Goal: Information Seeking & Learning: Learn about a topic

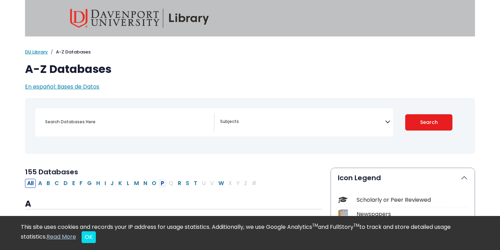
click at [164, 182] on button "P" at bounding box center [163, 183] width 8 height 9
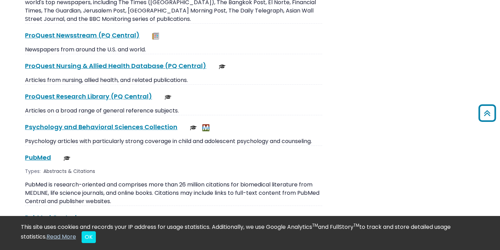
scroll to position [1015, 0]
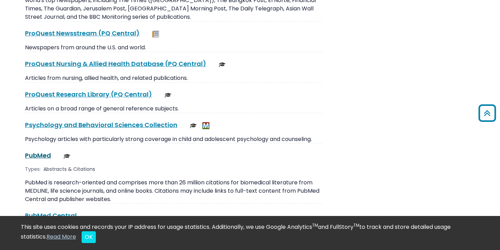
click at [29, 151] on link "PubMed This link opens in a new window" at bounding box center [38, 155] width 26 height 9
click at [43, 151] on link "PubMed This link opens in a new window" at bounding box center [38, 155] width 26 height 9
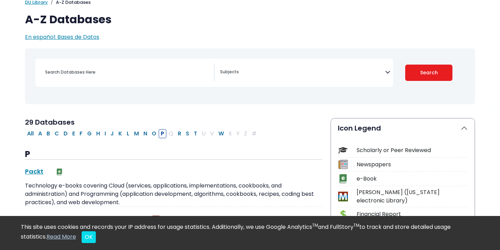
scroll to position [54, 0]
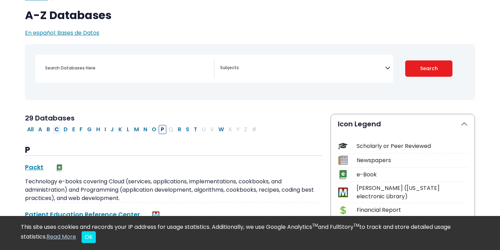
click at [56, 129] on button "C" at bounding box center [56, 129] width 9 height 9
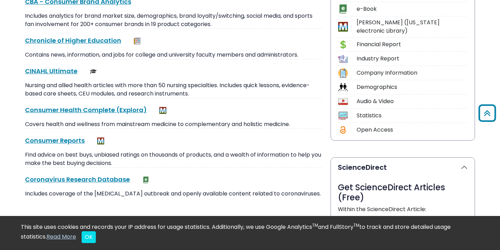
scroll to position [218, 0]
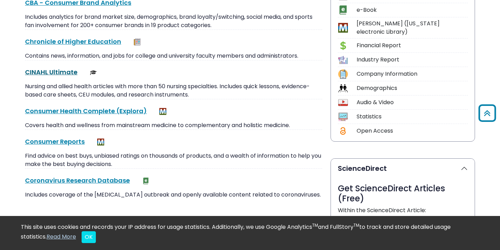
click at [61, 72] on link "CINAHL Ultimate This link opens in a new window" at bounding box center [51, 72] width 52 height 9
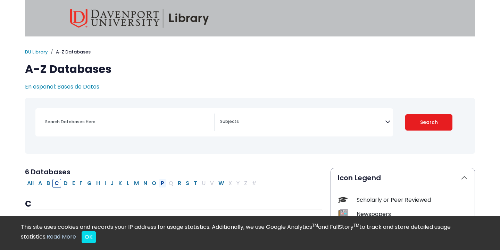
click at [163, 184] on button "P" at bounding box center [163, 183] width 8 height 9
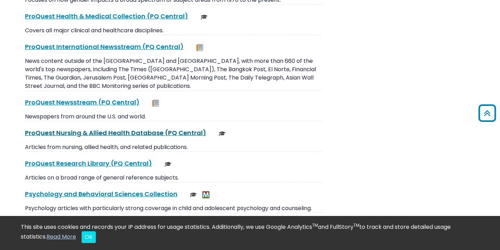
scroll to position [985, 0]
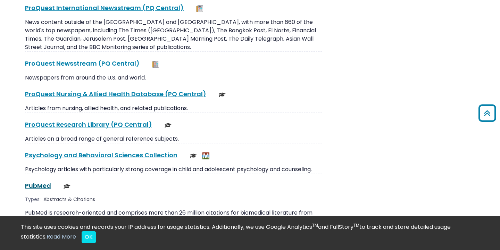
click at [48, 181] on link "PubMed This link opens in a new window" at bounding box center [38, 185] width 26 height 9
click at [47, 181] on link "PubMed This link opens in a new window" at bounding box center [38, 185] width 26 height 9
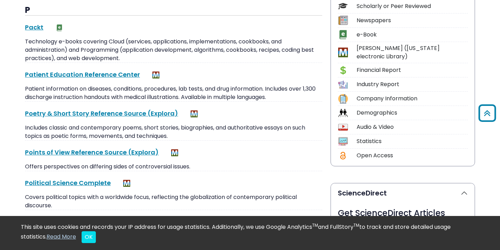
scroll to position [0, 0]
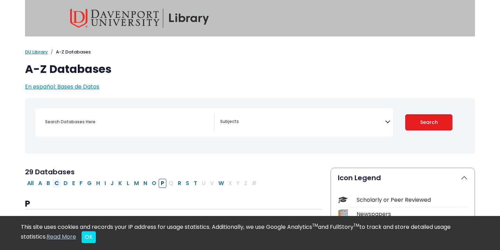
click at [55, 184] on button "C" at bounding box center [56, 183] width 9 height 9
select select "Database Subject Filter"
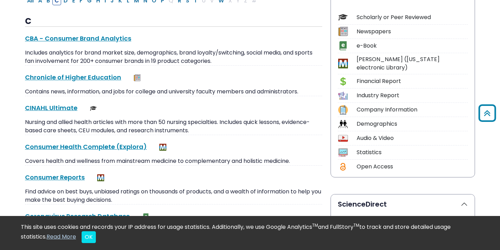
scroll to position [182, 0]
click at [59, 118] on div "CINAHL Ultimate This link opens in a new window Nursing and allied health artic…" at bounding box center [173, 119] width 297 height 32
click at [61, 109] on link "CINAHL Ultimate This link opens in a new window" at bounding box center [51, 108] width 52 height 9
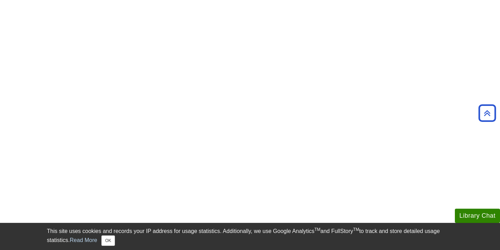
scroll to position [547, 0]
